Goal: Transaction & Acquisition: Book appointment/travel/reservation

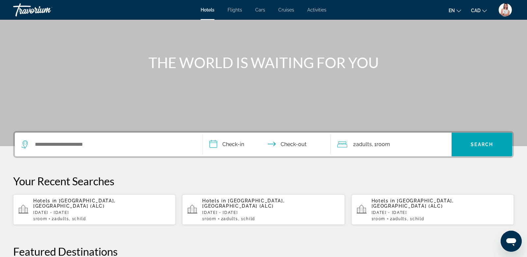
scroll to position [52, 0]
click at [123, 210] on p "[DATE] - [DATE]" at bounding box center [101, 212] width 137 height 5
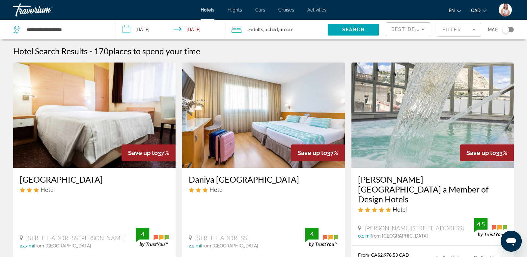
click at [448, 28] on mat-form-field "Filter" at bounding box center [458, 30] width 44 height 14
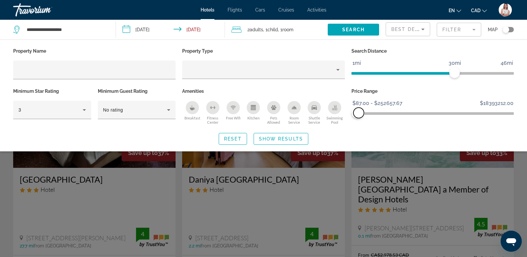
drag, startPoint x: 510, startPoint y: 113, endPoint x: 358, endPoint y: 120, distance: 151.3
click at [358, 120] on div "Price Range $87.00 $18393212.00 $87.00 $252657.67 $87.00 - $252657.67" at bounding box center [432, 107] width 169 height 40
drag, startPoint x: 454, startPoint y: 71, endPoint x: 392, endPoint y: 77, distance: 62.5
click at [392, 78] on div "Search Distance 1mi 46mi 12mi" at bounding box center [432, 66] width 169 height 40
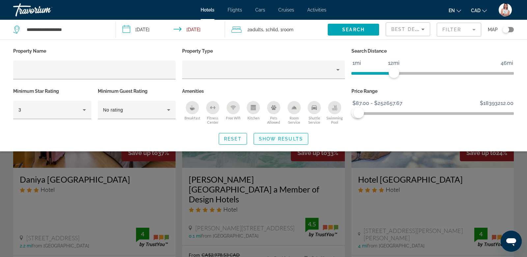
click at [294, 139] on span "Show Results" at bounding box center [281, 138] width 44 height 5
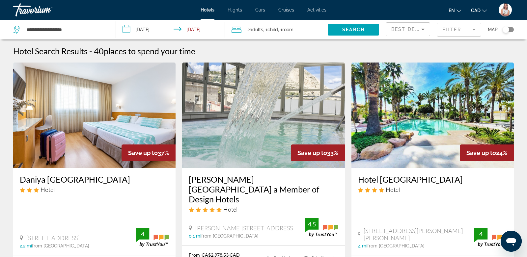
click at [460, 31] on mat-form-field "Filter" at bounding box center [458, 30] width 44 height 14
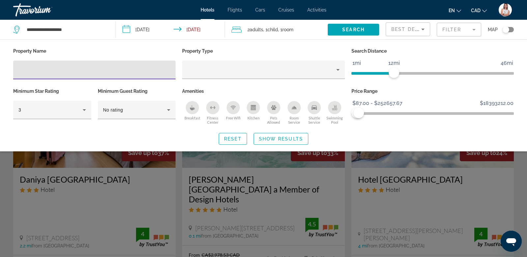
click at [420, 28] on icon "Sort by" at bounding box center [423, 29] width 8 height 8
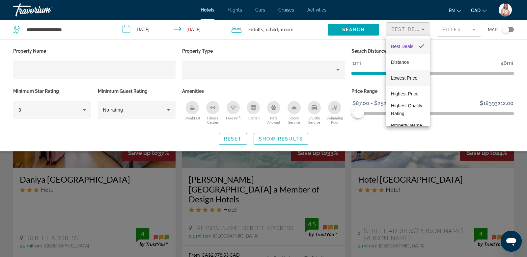
click at [407, 79] on span "Lowest Price" at bounding box center [404, 77] width 26 height 5
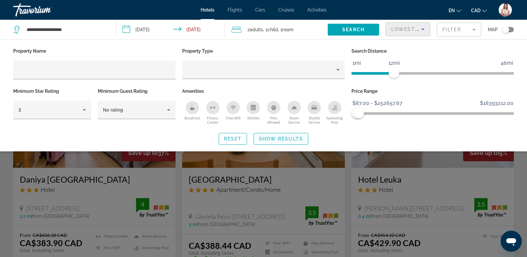
click at [292, 139] on span "Show Results" at bounding box center [281, 138] width 44 height 5
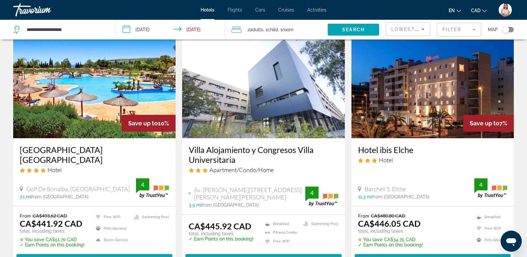
scroll to position [274, 0]
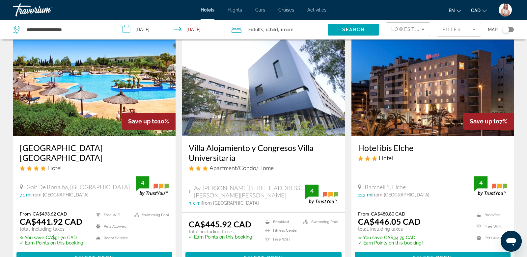
click at [511, 28] on div "Toggle map" at bounding box center [507, 29] width 11 height 5
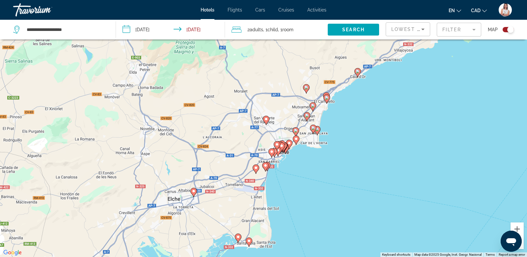
drag, startPoint x: 272, startPoint y: 82, endPoint x: 283, endPoint y: 117, distance: 36.5
click at [283, 117] on div "To activate drag with keyboard, press Alt + Enter. Once in keyboard drag state,…" at bounding box center [263, 128] width 527 height 257
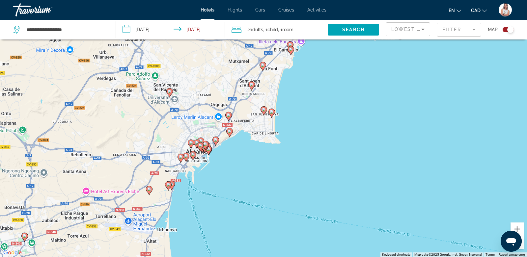
click at [273, 111] on image "Main content" at bounding box center [272, 112] width 4 height 4
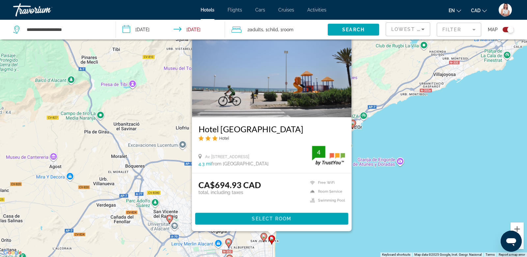
click at [262, 237] on image "Main content" at bounding box center [264, 236] width 4 height 4
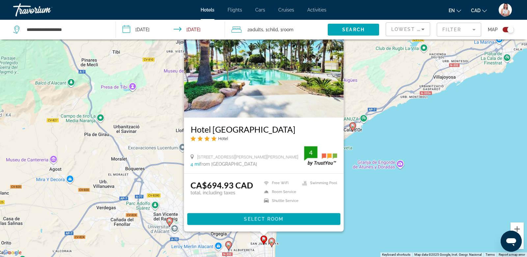
click at [368, 215] on div "To activate drag with keyboard, press Alt + Enter. Once in keyboard drag state,…" at bounding box center [263, 128] width 527 height 257
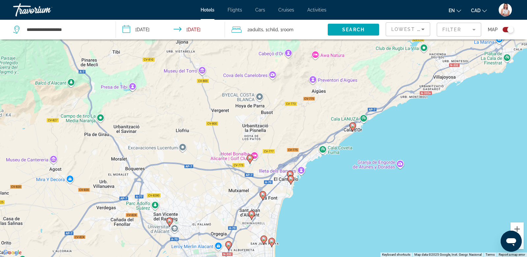
click at [229, 245] on image "Main content" at bounding box center [228, 245] width 4 height 4
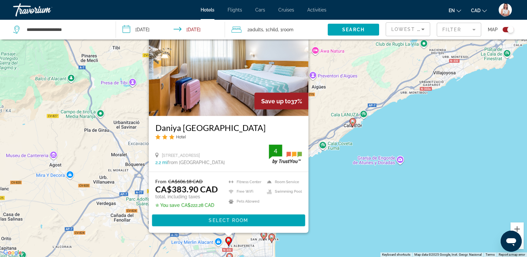
click at [386, 178] on div "To activate drag with keyboard, press Alt + Enter. Once in keyboard drag state,…" at bounding box center [263, 128] width 527 height 257
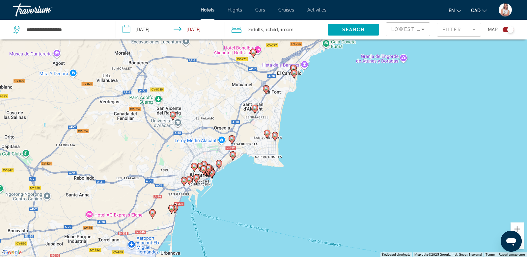
drag, startPoint x: 207, startPoint y: 191, endPoint x: 210, endPoint y: 86, distance: 104.4
click at [210, 87] on div "To activate drag with keyboard, press Alt + Enter. Once in keyboard drag state,…" at bounding box center [263, 128] width 527 height 257
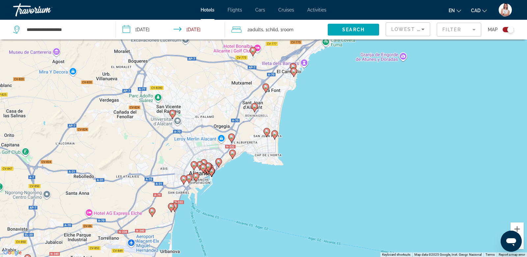
click at [233, 154] on image "Main content" at bounding box center [232, 153] width 4 height 4
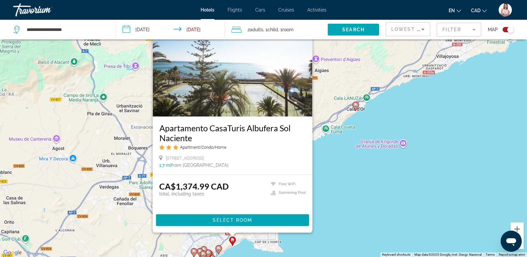
click at [220, 249] on image "Main content" at bounding box center [219, 249] width 4 height 4
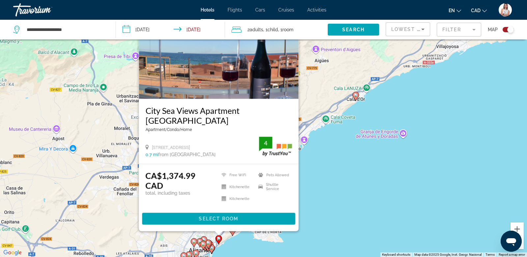
click at [332, 206] on div "To activate drag with keyboard, press Alt + Enter. Once in keyboard drag state,…" at bounding box center [263, 128] width 527 height 257
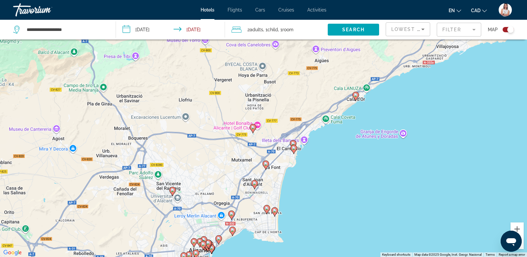
click at [294, 147] on image "Main content" at bounding box center [294, 148] width 4 height 4
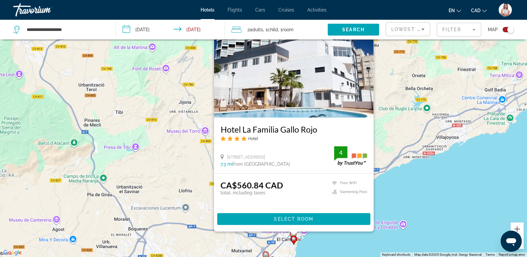
click at [422, 199] on div "To activate drag with keyboard, press Alt + Enter. Once in keyboard drag state,…" at bounding box center [263, 128] width 527 height 257
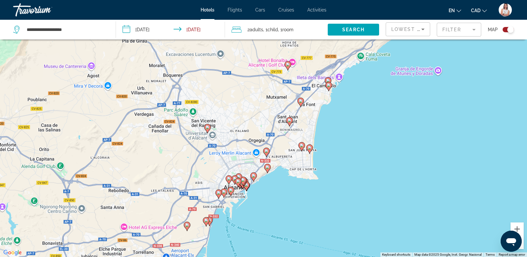
drag, startPoint x: 281, startPoint y: 224, endPoint x: 315, endPoint y: 65, distance: 163.3
click at [315, 66] on div "To activate drag with keyboard, press Alt + Enter. Once in keyboard drag state,…" at bounding box center [263, 128] width 527 height 257
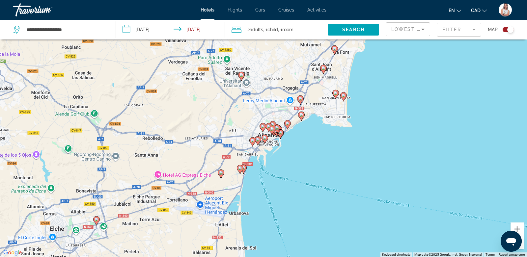
drag, startPoint x: 277, startPoint y: 188, endPoint x: 315, endPoint y: 136, distance: 64.1
click at [315, 136] on div "To activate drag with keyboard, press Alt + Enter. Once in keyboard drag state,…" at bounding box center [263, 128] width 527 height 257
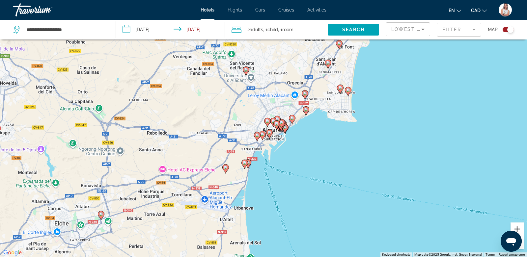
click at [517, 228] on button "Zoom in" at bounding box center [516, 229] width 13 height 13
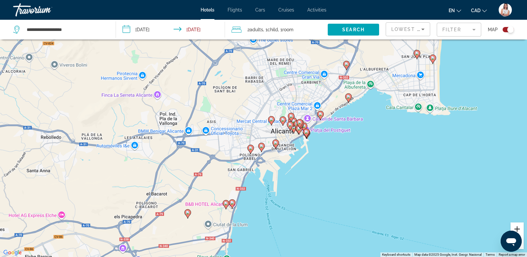
click at [517, 228] on button "Zoom in" at bounding box center [516, 229] width 13 height 13
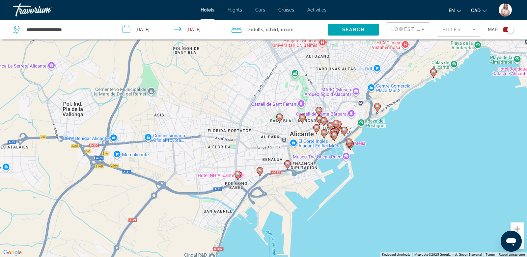
click at [378, 106] on image "Main content" at bounding box center [377, 106] width 4 height 4
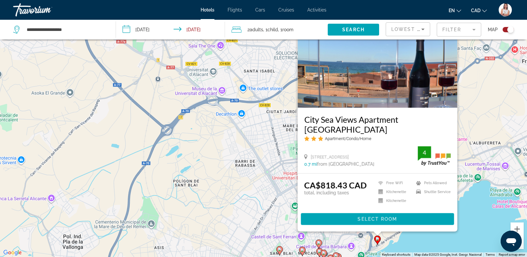
click at [477, 210] on div "To activate drag with keyboard, press Alt + Enter. Once in keyboard drag state,…" at bounding box center [263, 128] width 527 height 257
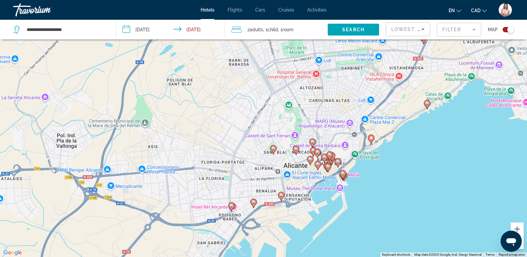
drag, startPoint x: 411, startPoint y: 219, endPoint x: 405, endPoint y: 108, distance: 110.8
click at [405, 108] on div "To activate drag with keyboard, press Alt + Enter. Once in keyboard drag state,…" at bounding box center [263, 128] width 527 height 257
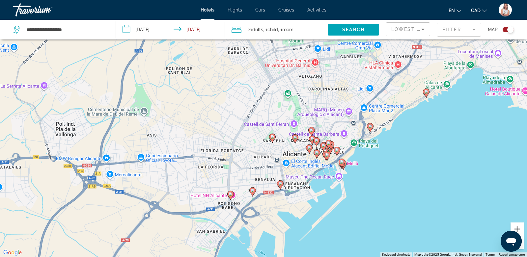
click at [518, 228] on button "Zoom in" at bounding box center [516, 229] width 13 height 13
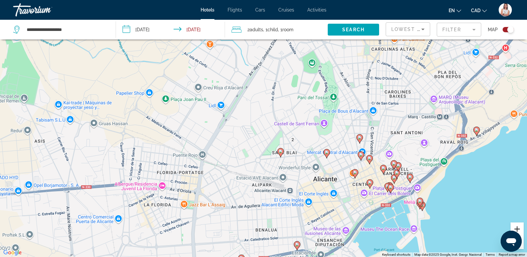
click at [518, 228] on button "Zoom in" at bounding box center [516, 229] width 13 height 13
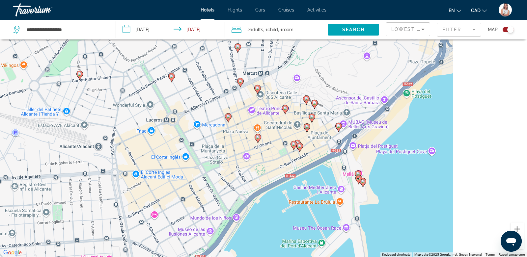
drag, startPoint x: 470, startPoint y: 224, endPoint x: 225, endPoint y: 112, distance: 269.3
click at [225, 112] on div "To activate drag with keyboard, press Alt + Enter. Once in keyboard drag state,…" at bounding box center [263, 128] width 527 height 257
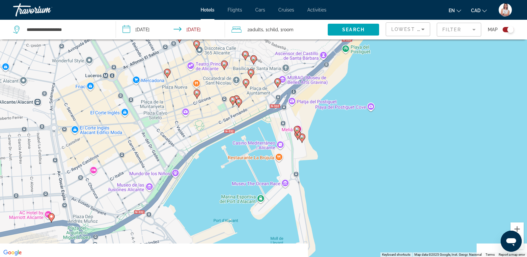
drag, startPoint x: 354, startPoint y: 173, endPoint x: 322, endPoint y: 133, distance: 51.8
click at [322, 134] on div "To activate drag with keyboard, press Alt + Enter. Once in keyboard drag state,…" at bounding box center [263, 128] width 527 height 257
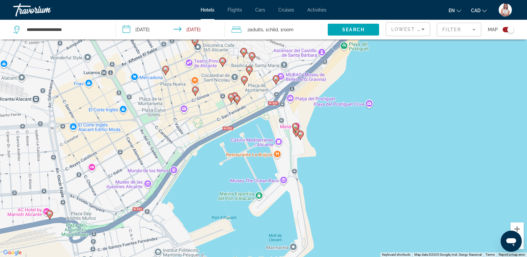
click at [302, 136] on icon "Main content" at bounding box center [300, 134] width 7 height 9
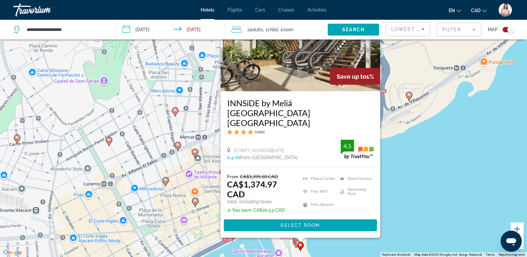
click at [296, 243] on gmp-advanced-marker "Main content" at bounding box center [295, 239] width 7 height 10
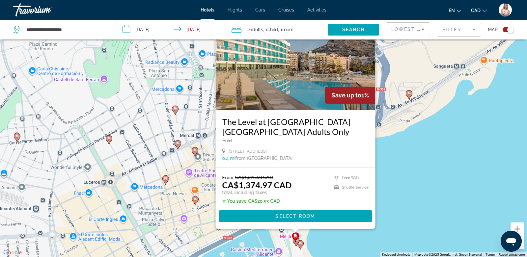
click at [296, 242] on icon "Main content" at bounding box center [296, 241] width 6 height 9
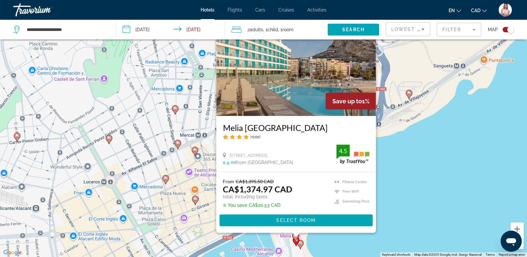
click at [300, 244] on image "Main content" at bounding box center [300, 243] width 4 height 4
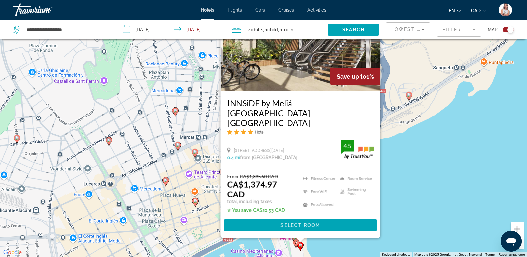
click at [439, 196] on div "To activate drag with keyboard, press Alt + Enter. Once in keyboard drag state,…" at bounding box center [263, 128] width 527 height 257
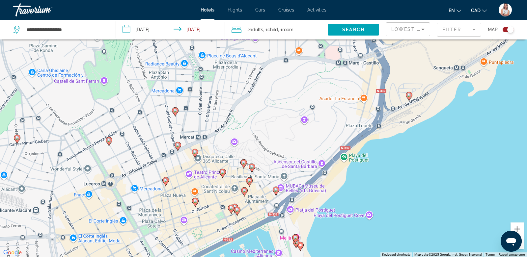
click at [277, 190] on image "Main content" at bounding box center [276, 190] width 4 height 4
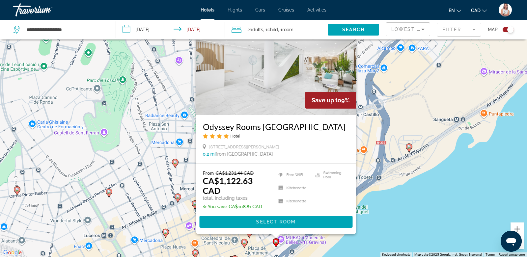
click at [391, 212] on div "To activate drag with keyboard, press Alt + Enter. Once in keyboard drag state,…" at bounding box center [263, 128] width 527 height 257
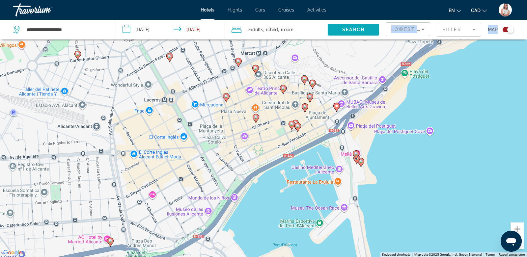
drag, startPoint x: 283, startPoint y: 173, endPoint x: 344, endPoint y: 31, distance: 154.6
click at [344, 31] on div "**********" at bounding box center [263, 148] width 527 height 297
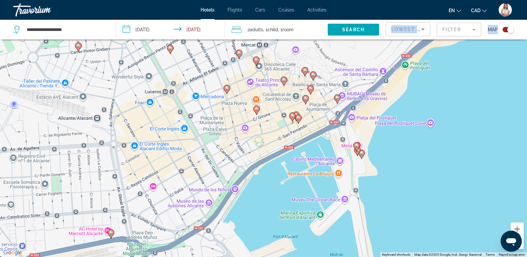
click at [292, 116] on image "Main content" at bounding box center [292, 116] width 4 height 4
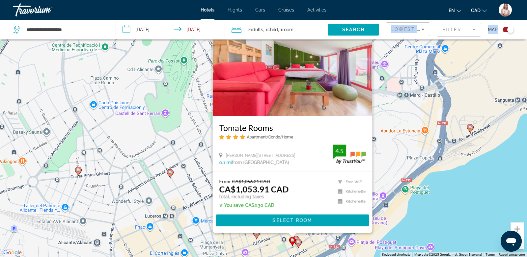
click at [300, 241] on image "Main content" at bounding box center [298, 242] width 4 height 4
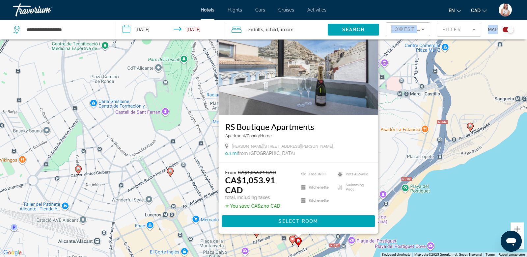
click at [452, 202] on div "To activate drag with keyboard, press Alt + Enter. Once in keyboard drag state,…" at bounding box center [263, 128] width 527 height 257
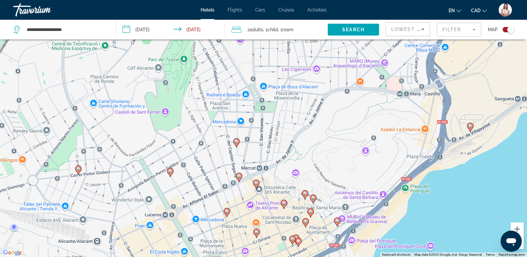
click at [241, 177] on image "Main content" at bounding box center [239, 176] width 4 height 4
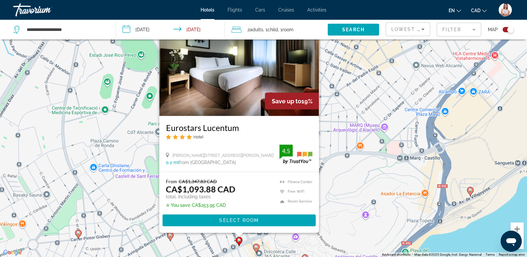
click at [256, 246] on image "Main content" at bounding box center [256, 247] width 4 height 4
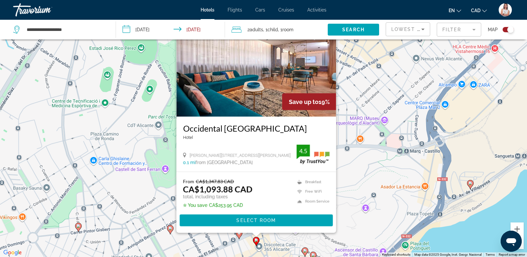
click at [452, 241] on div "To activate drag with keyboard, press Alt + Enter. Once in keyboard drag state,…" at bounding box center [263, 128] width 527 height 257
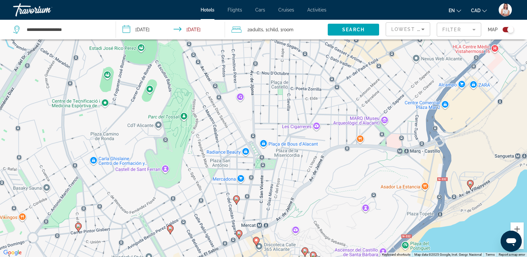
click at [521, 244] on button "Zoom out" at bounding box center [516, 242] width 13 height 13
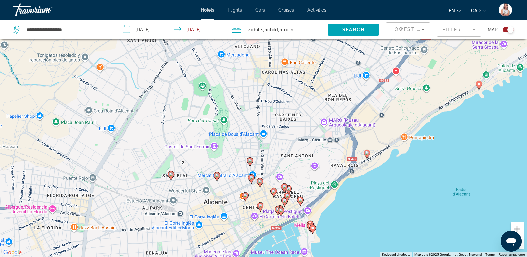
click at [521, 244] on button "Zoom out" at bounding box center [516, 242] width 13 height 13
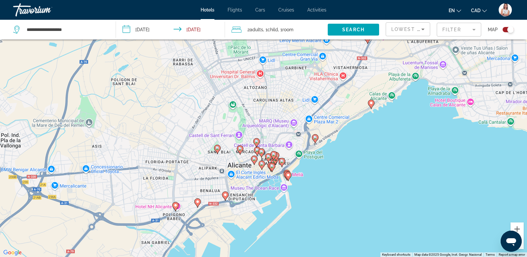
click at [374, 104] on icon "Main content" at bounding box center [371, 104] width 6 height 9
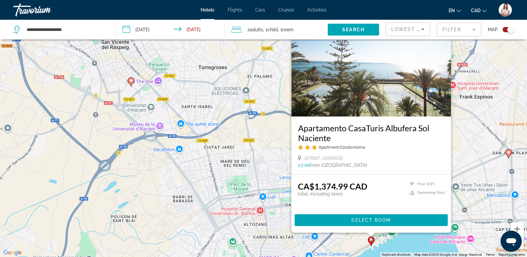
click at [410, 244] on div "To activate drag with keyboard, press Alt + Enter. Once in keyboard drag state,…" at bounding box center [263, 128] width 527 height 257
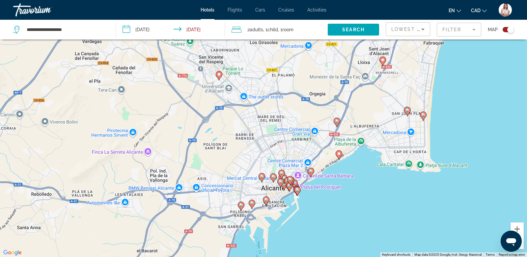
drag, startPoint x: 395, startPoint y: 220, endPoint x: 343, endPoint y: 134, distance: 100.7
click at [343, 134] on div "To activate drag with keyboard, press Alt + Enter. Once in keyboard drag state,…" at bounding box center [263, 128] width 527 height 257
click at [409, 114] on gmp-advanced-marker "Main content" at bounding box center [407, 111] width 7 height 10
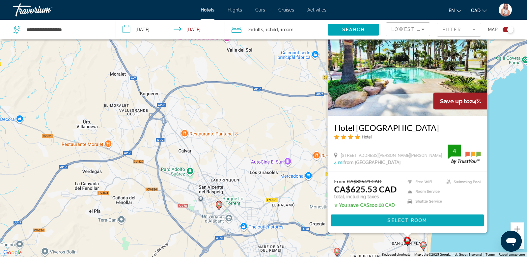
click at [389, 219] on span "Select Room" at bounding box center [407, 220] width 40 height 5
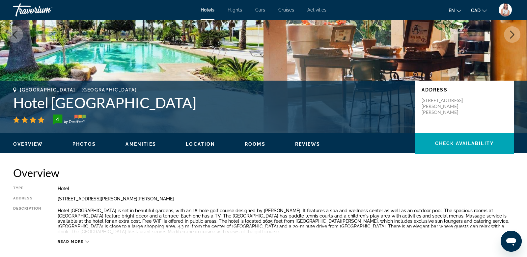
scroll to position [83, 0]
